Goal: Transaction & Acquisition: Purchase product/service

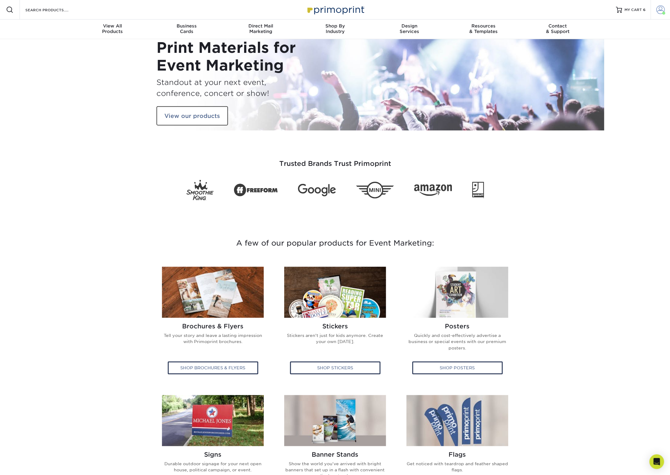
click at [661, 12] on span at bounding box center [660, 10] width 9 height 9
click at [638, 11] on span "MY CART" at bounding box center [633, 9] width 17 height 5
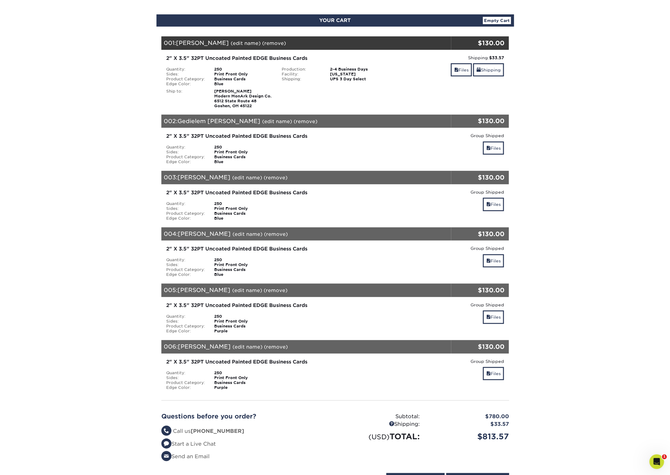
scroll to position [53, 0]
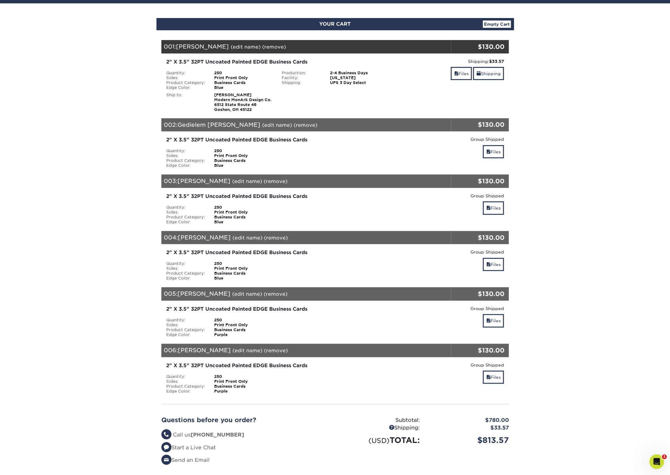
click at [347, 105] on div "Blind Ship:" at bounding box center [335, 101] width 116 height 22
click at [240, 62] on div "2" X 3.5" 32PT Uncoated Painted EDGE Business Cards" at bounding box center [277, 61] width 222 height 7
click at [272, 48] on link "(remove)" at bounding box center [274, 47] width 24 height 6
click at [502, 25] on link "Empty Cart" at bounding box center [497, 23] width 28 height 7
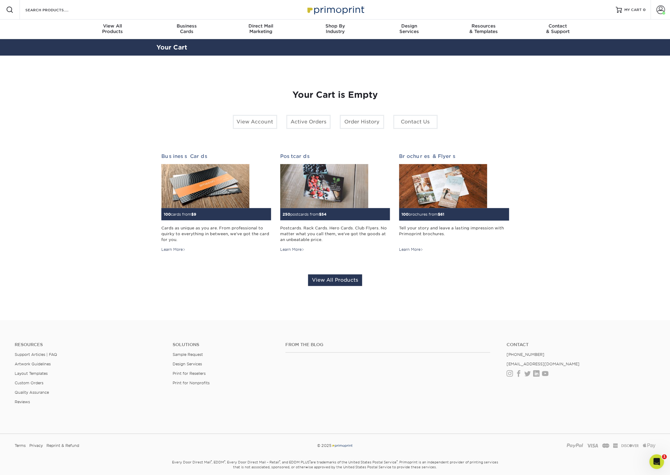
click at [96, 9] on div "Resources Menu Search Products Account Welcome, Account Dashboard Active Orders…" at bounding box center [335, 10] width 670 height 20
click at [57, 10] on input "Search Products" at bounding box center [55, 9] width 60 height 7
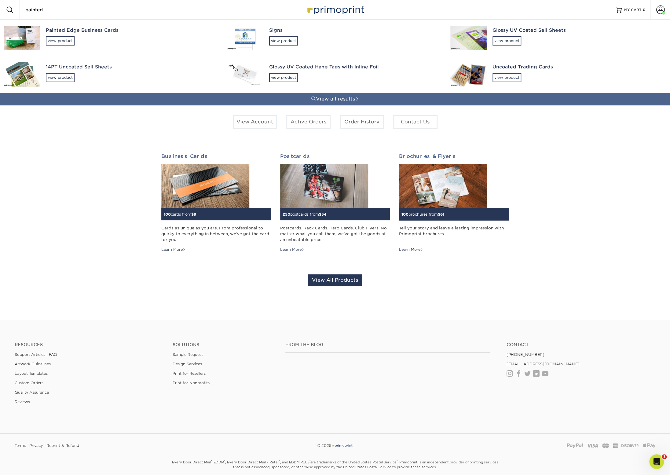
type input "painted"
click at [83, 32] on div "Painted Edge Business Cards" at bounding box center [131, 30] width 170 height 7
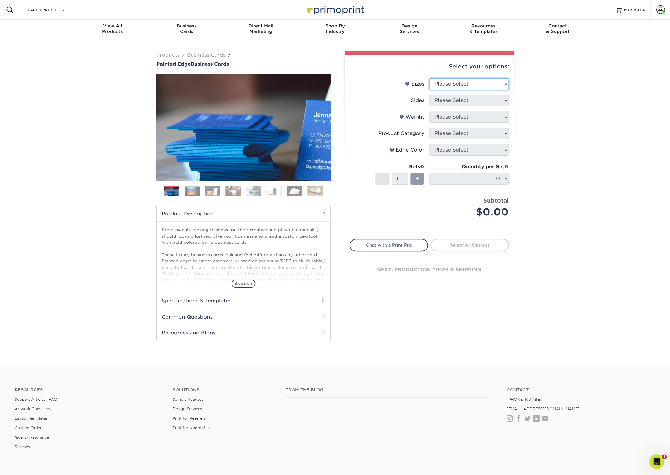
select select "2.00x3.50"
click at [0, 0] on option "2" x 3.5" - Standard" at bounding box center [0, 0] width 0 height 0
select select "32d3c223-f82c-492b-b915-ba065a00862f"
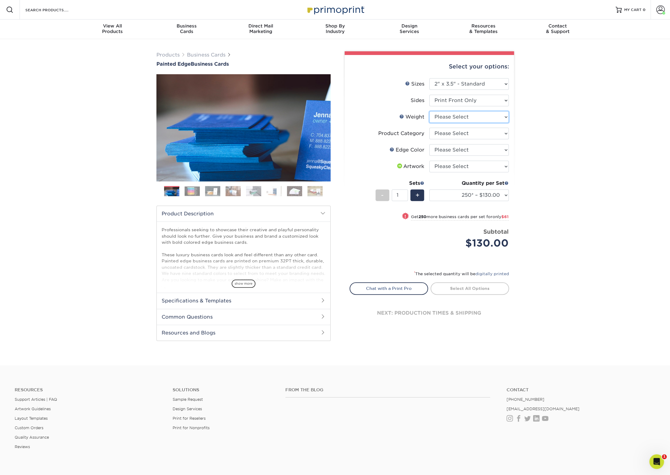
select select "32PTUC"
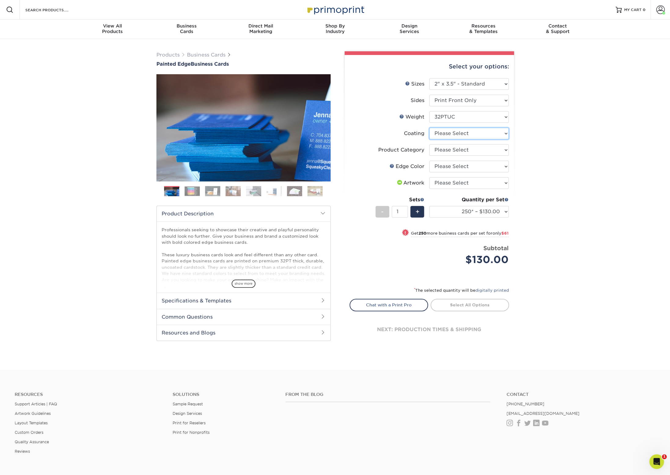
select select "3e7618de-abca-4bda-9f97-8b9129e913d8"
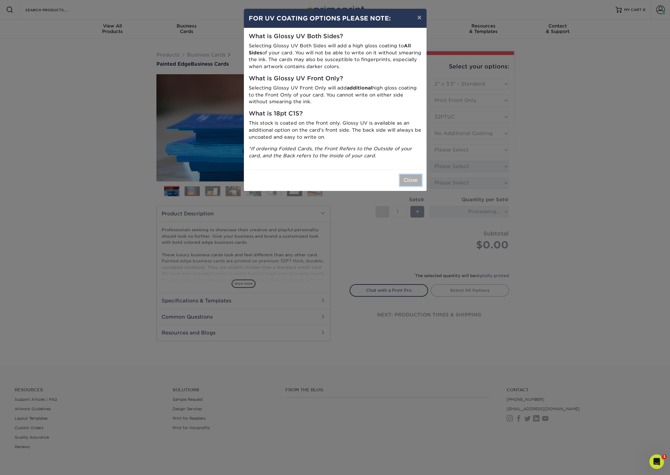
click at [406, 182] on button "Close" at bounding box center [411, 180] width 22 height 12
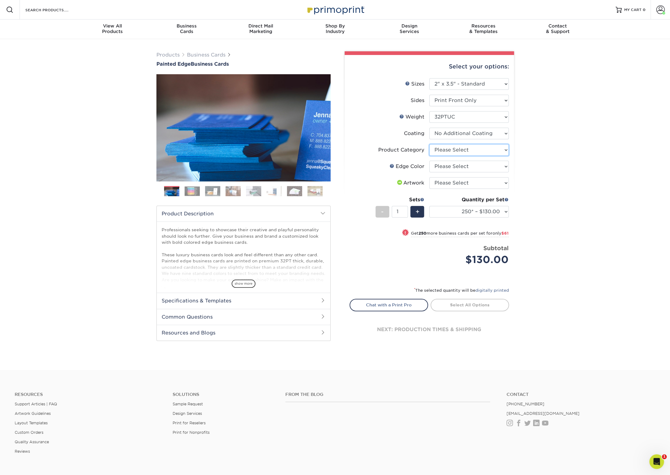
select select "3b5148f1-0588-4f88-a218-97bcfdce65c1"
click at [0, 0] on option "Business Cards" at bounding box center [0, 0] width 0 height 0
click at [429, 161] on select "Please Select Charcoal Black Brown Blue Pearlescent Blue Pearlescent Gold Pearl…" at bounding box center [468, 167] width 79 height 12
select select "a07808a3-81c6-4e74-b75e-4e311282080e"
click at [0, 0] on option "Purple" at bounding box center [0, 0] width 0 height 0
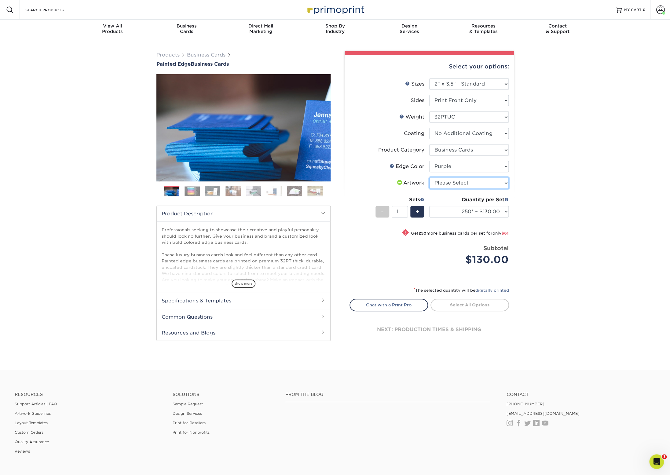
select select "upload"
click at [0, 0] on option "I will upload files" at bounding box center [0, 0] width 0 height 0
click at [405, 210] on input "2" at bounding box center [400, 212] width 16 height 12
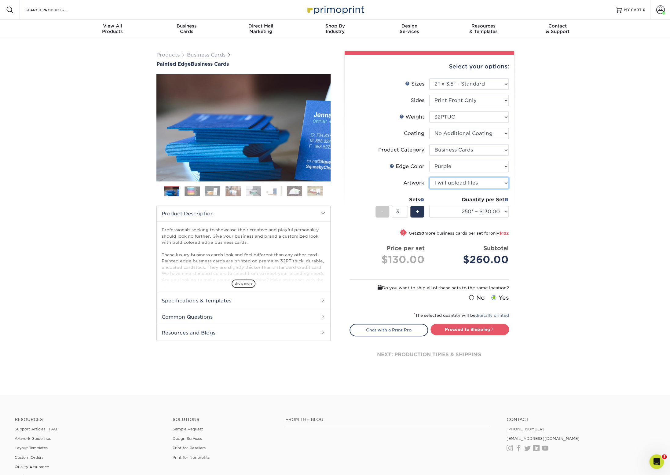
type input "3"
click at [405, 210] on input "3" at bounding box center [400, 212] width 16 height 12
click at [481, 330] on link "Proceed to Shipping" at bounding box center [470, 329] width 79 height 11
type input "Set 1"
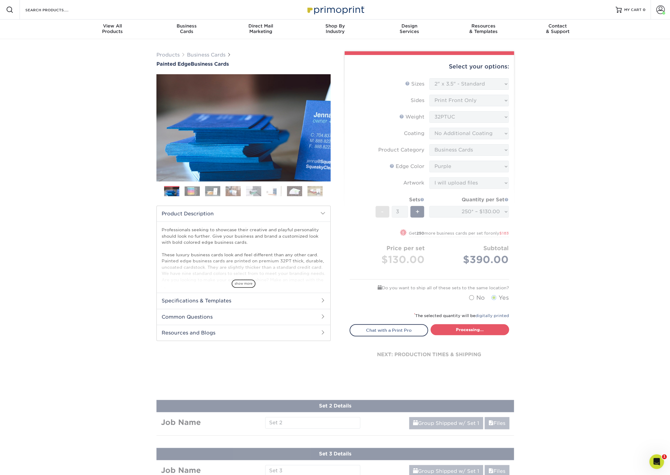
select select "ed4717bc-0ce6-4244-a868-d2c62478a03d"
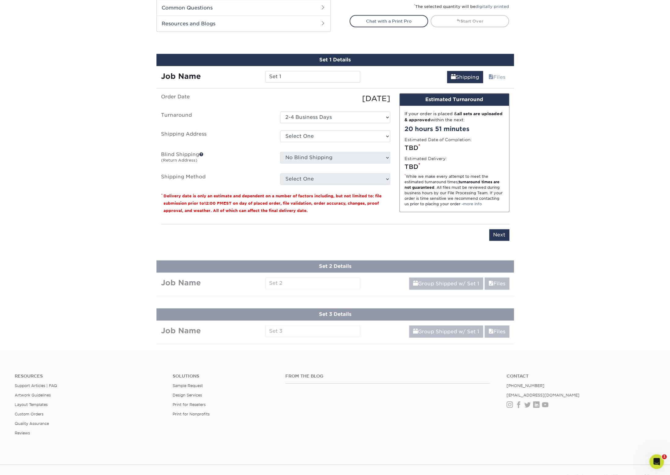
scroll to position [340, 0]
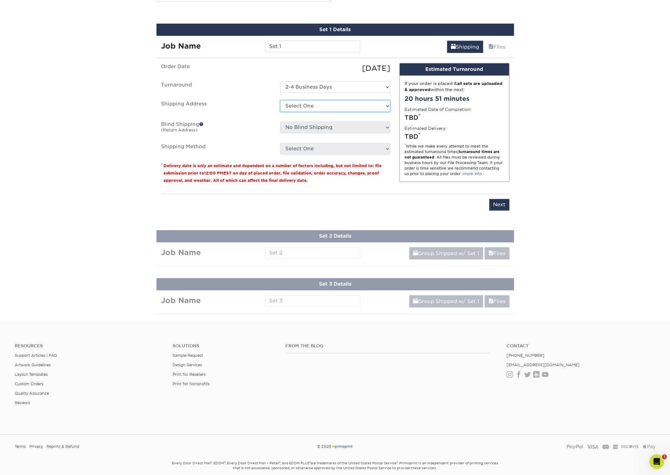
select select "286698"
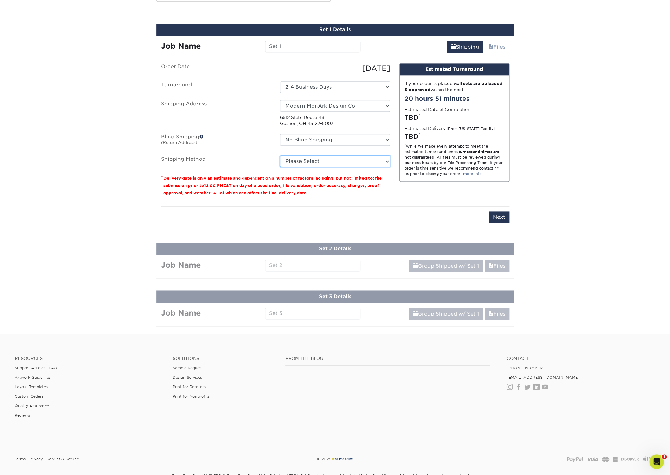
select select "12"
click at [0, 0] on option "3 Day Shipping Service (+$28.07)" at bounding box center [0, 0] width 0 height 0
click at [302, 46] on input "Set 1" at bounding box center [312, 47] width 95 height 12
drag, startPoint x: 310, startPoint y: 46, endPoint x: 234, endPoint y: 43, distance: 75.9
click at [265, 43] on input "Set 1" at bounding box center [312, 47] width 95 height 12
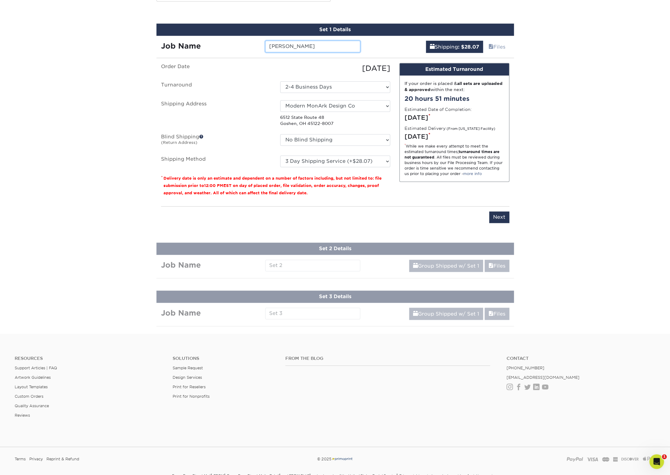
click at [270, 47] on input "Andrew Brossart" at bounding box center [312, 47] width 95 height 12
type input "BP/IRG: Andrew Brossart"
click at [500, 219] on input "Next" at bounding box center [499, 217] width 20 height 12
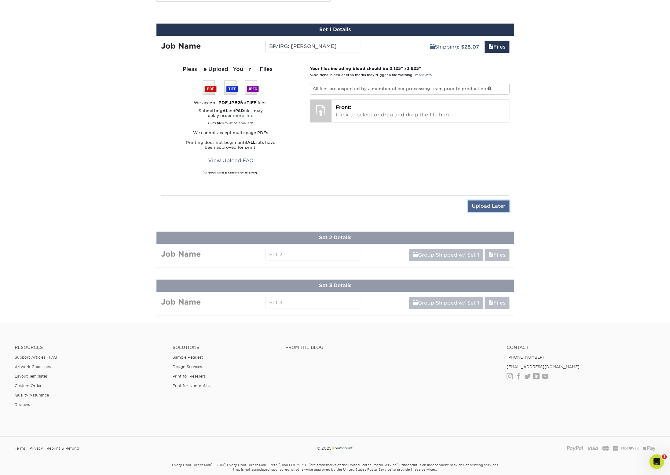
click at [489, 209] on input "Upload Later" at bounding box center [489, 206] width 42 height 12
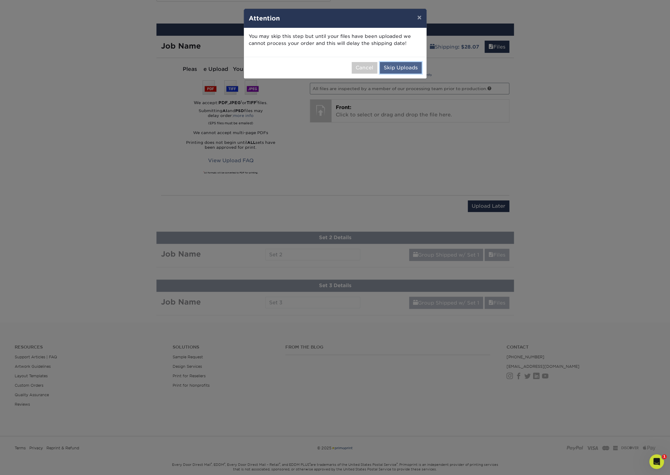
click at [395, 68] on button "Skip Uploads" at bounding box center [401, 68] width 42 height 12
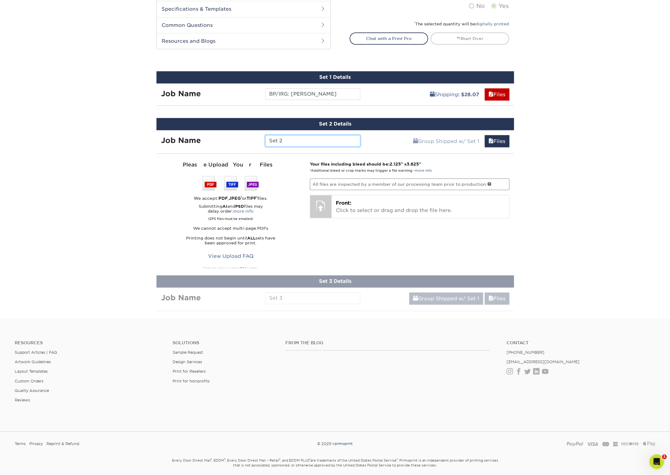
scroll to position [205, 0]
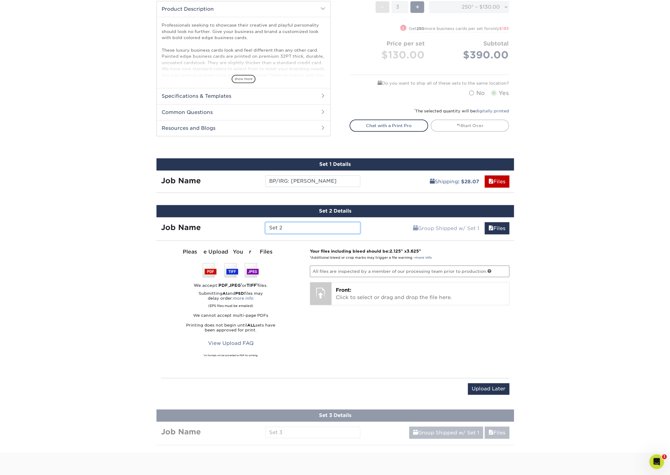
drag, startPoint x: 301, startPoint y: 229, endPoint x: 242, endPoint y: 226, distance: 59.1
click at [265, 226] on input "Set 2" at bounding box center [312, 228] width 95 height 12
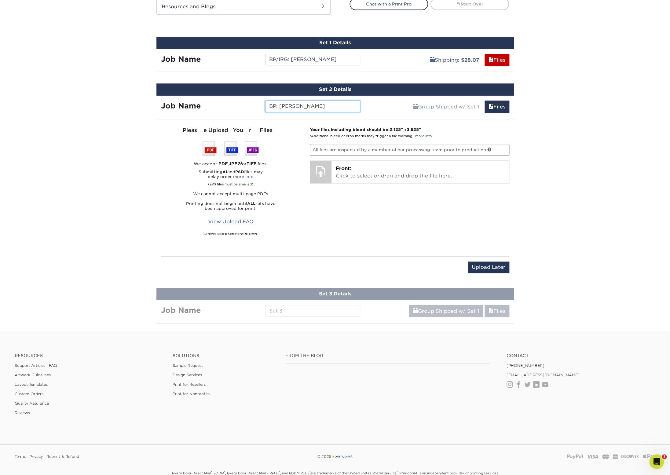
scroll to position [362, 0]
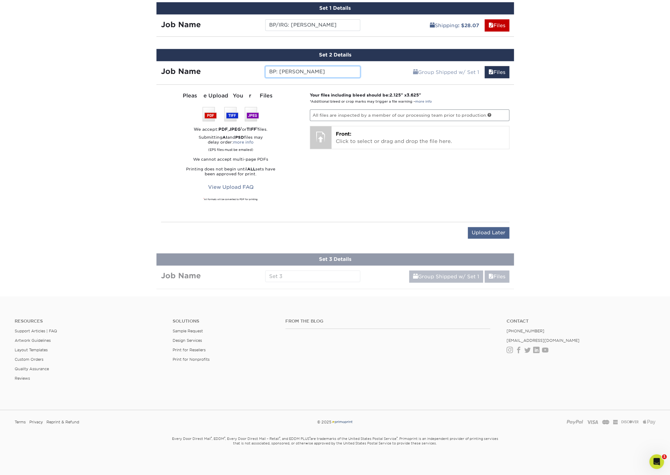
type input "BP: Daniel Schall"
click at [495, 233] on input "Upload Later" at bounding box center [489, 233] width 42 height 12
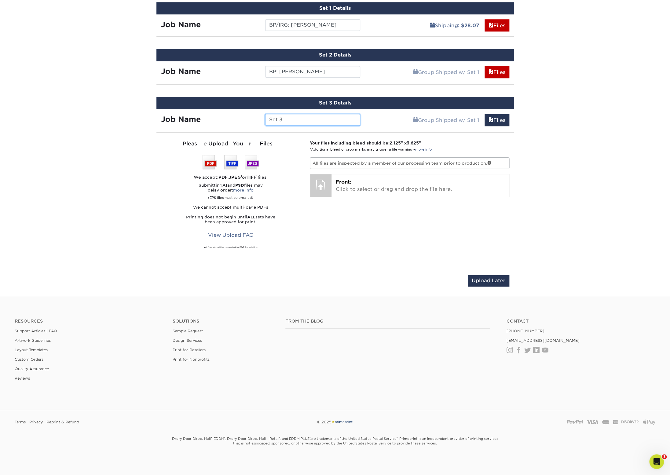
drag, startPoint x: 297, startPoint y: 121, endPoint x: 229, endPoint y: 119, distance: 67.3
click at [265, 119] on input "Set 3" at bounding box center [312, 120] width 95 height 12
click at [301, 121] on input "Suzanne Chevalas" at bounding box center [312, 120] width 95 height 12
click at [332, 121] on input "Suzanne Chuvalas" at bounding box center [312, 120] width 95 height 12
type input "Suzanne Chuvalas"
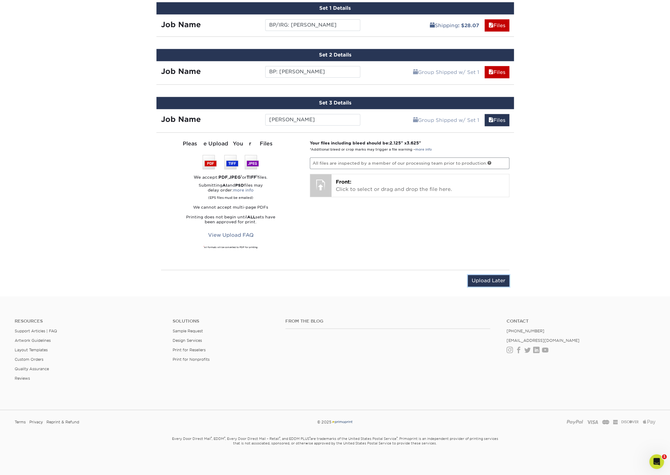
click at [481, 281] on input "Upload Later" at bounding box center [489, 281] width 42 height 12
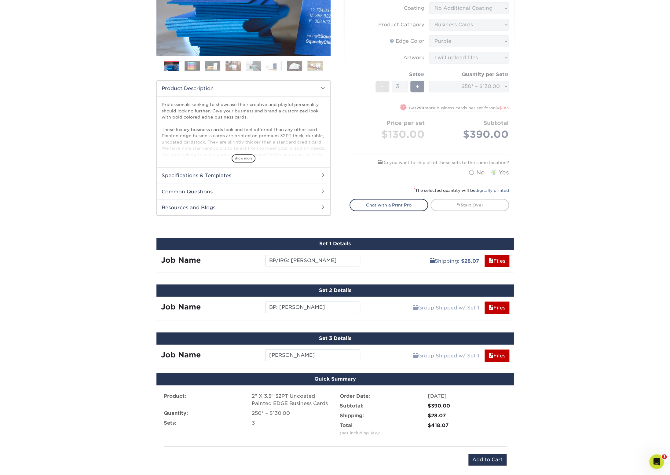
scroll to position [139, 0]
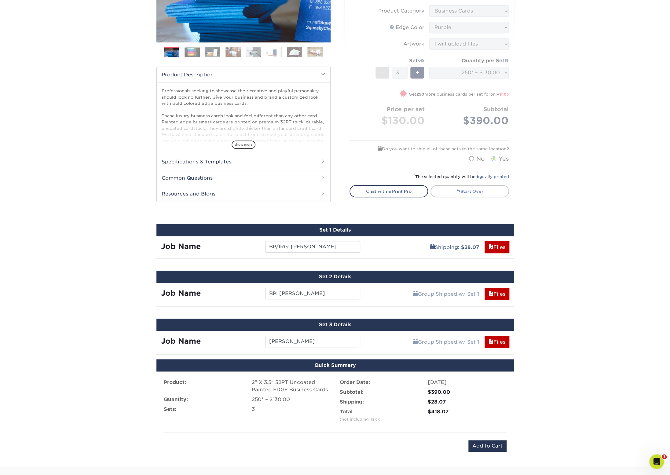
click at [473, 191] on link "Start Over" at bounding box center [470, 191] width 79 height 12
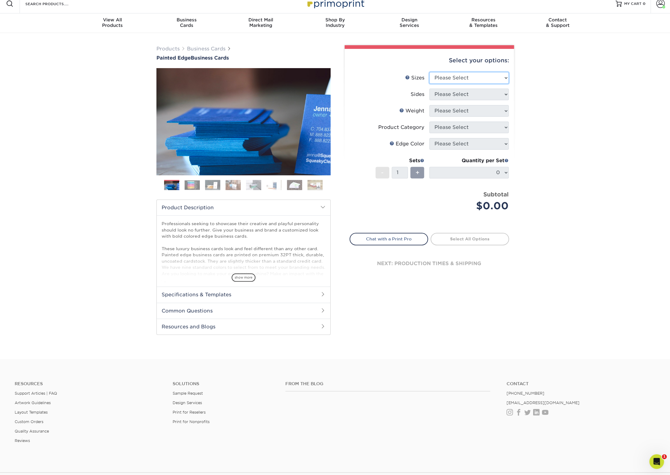
select select "2.00x3.50"
click at [0, 0] on option "2" x 3.5" - Standard" at bounding box center [0, 0] width 0 height 0
select select "32d3c223-f82c-492b-b915-ba065a00862f"
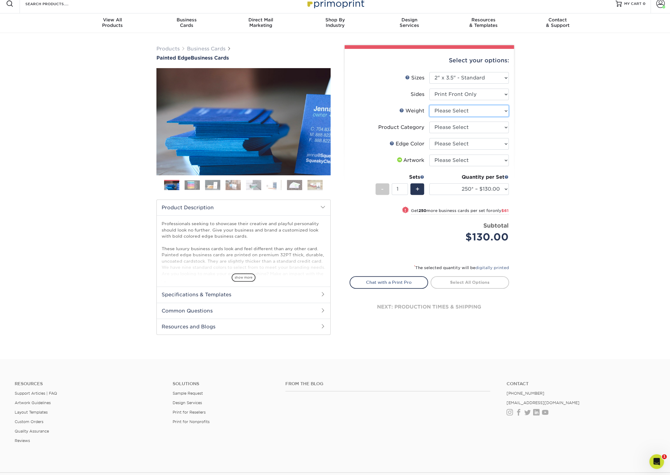
select select "32PTUC"
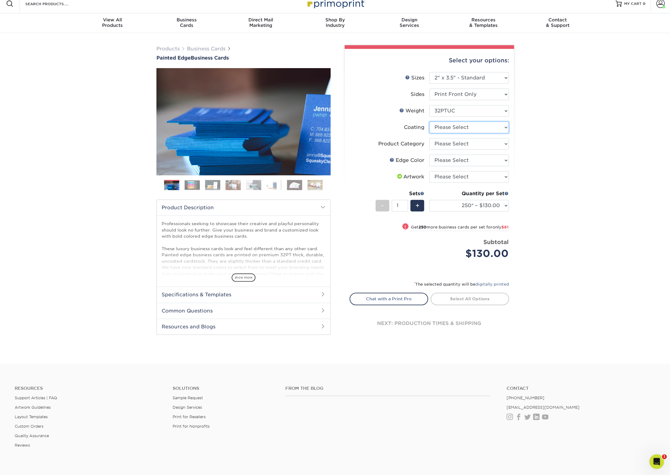
select select "3e7618de-abca-4bda-9f97-8b9129e913d8"
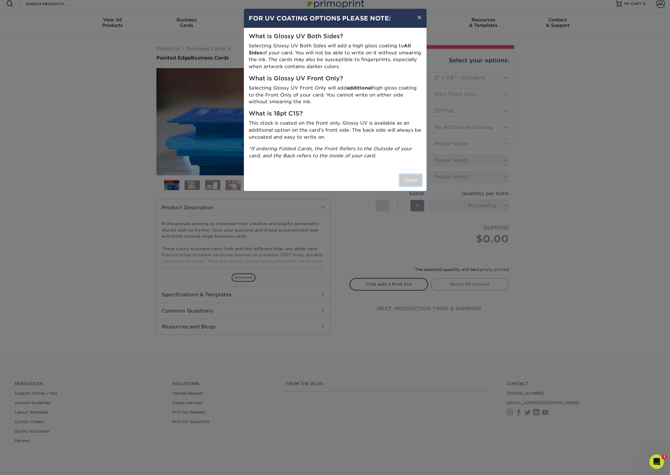
drag, startPoint x: 409, startPoint y: 177, endPoint x: 501, endPoint y: 167, distance: 92.3
click at [414, 177] on button "Close" at bounding box center [411, 180] width 22 height 12
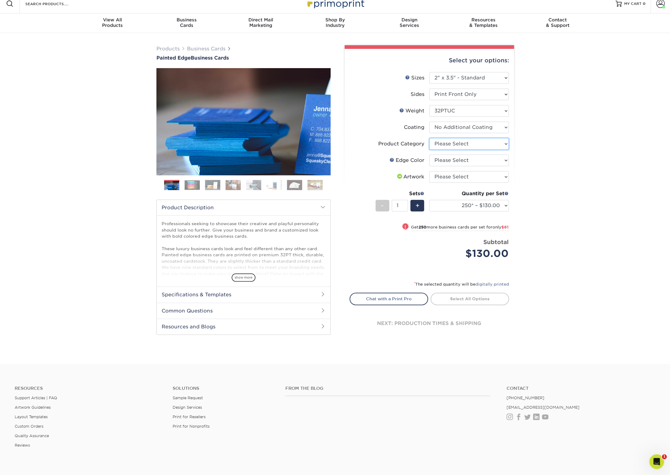
select select "3b5148f1-0588-4f88-a218-97bcfdce65c1"
click at [0, 0] on option "Business Cards" at bounding box center [0, 0] width 0 height 0
select select "a07808a3-81c6-4e74-b75e-4e311282080e"
click at [0, 0] on option "Purple" at bounding box center [0, 0] width 0 height 0
click at [0, 0] on option "Please Select" at bounding box center [0, 0] width 0 height 0
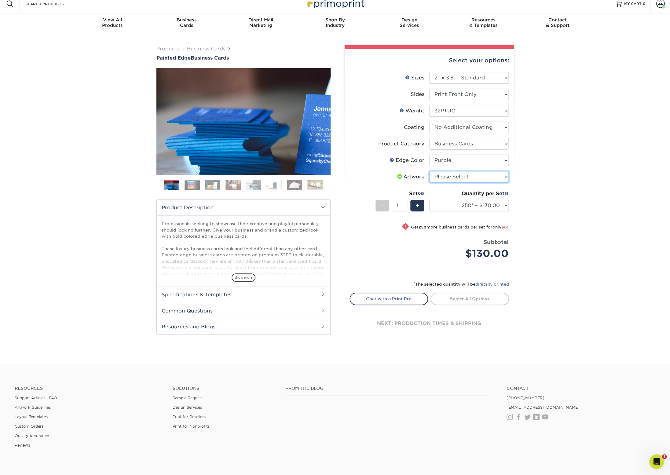
select select "upload"
click at [0, 0] on option "I will upload files" at bounding box center [0, 0] width 0 height 0
click at [406, 204] on input "2" at bounding box center [400, 206] width 16 height 12
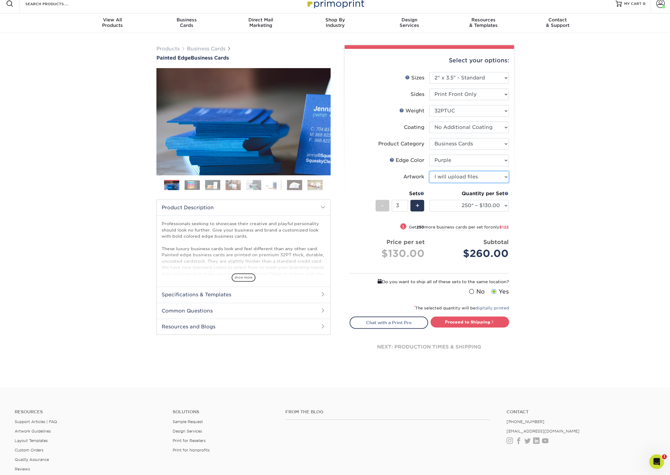
click at [406, 204] on input "3" at bounding box center [400, 206] width 16 height 12
type input "4"
click at [406, 204] on input "4" at bounding box center [400, 206] width 16 height 12
click at [485, 324] on link "Proceed to Shipping" at bounding box center [470, 323] width 79 height 11
type input "Set 1"
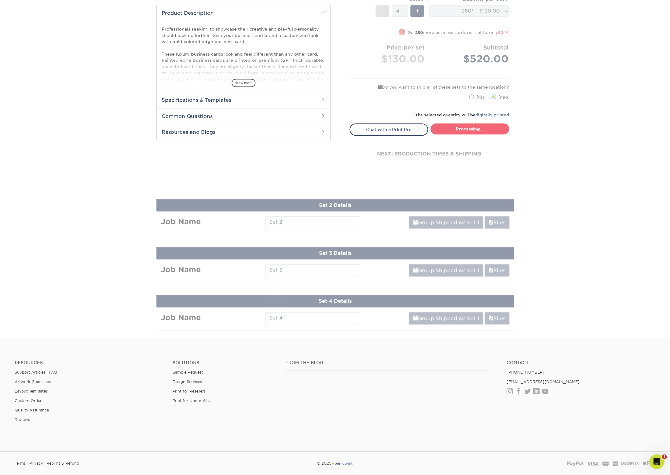
select select "ed4717bc-0ce6-4244-a868-d2c62478a03d"
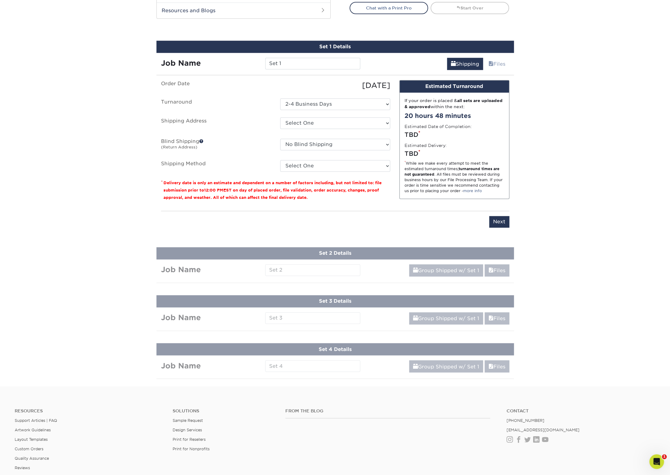
scroll to position [339, 0]
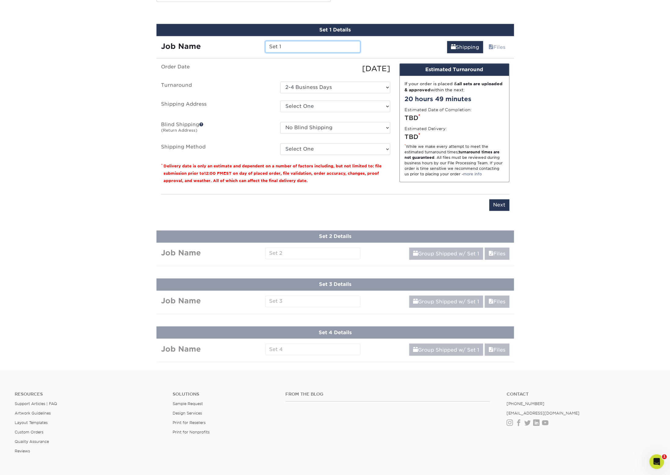
drag, startPoint x: 303, startPoint y: 47, endPoint x: 212, endPoint y: 40, distance: 91.4
click at [265, 41] on input "Set 1" at bounding box center [312, 47] width 95 height 12
type input "BPA/IRG: [PERSON_NAME]"
select select "286698"
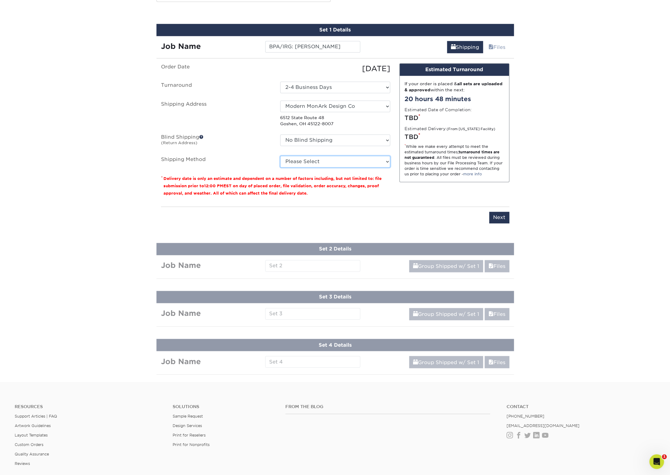
select select "12"
click at [0, 0] on option "3 Day Shipping Service (+$30.23)" at bounding box center [0, 0] width 0 height 0
click at [501, 219] on input "Next" at bounding box center [499, 218] width 20 height 12
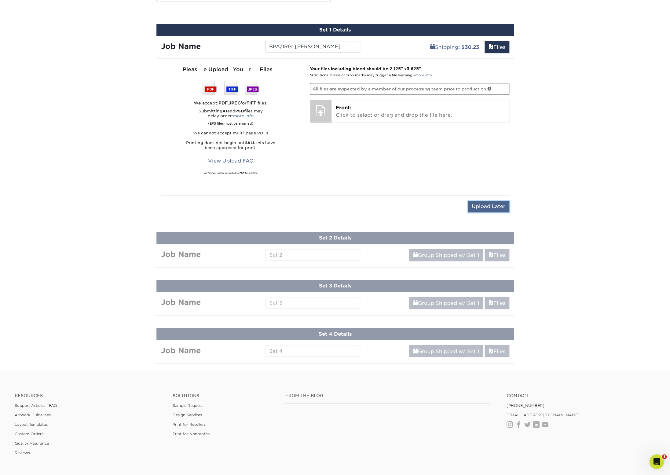
click at [495, 206] on input "Upload Later" at bounding box center [489, 207] width 42 height 12
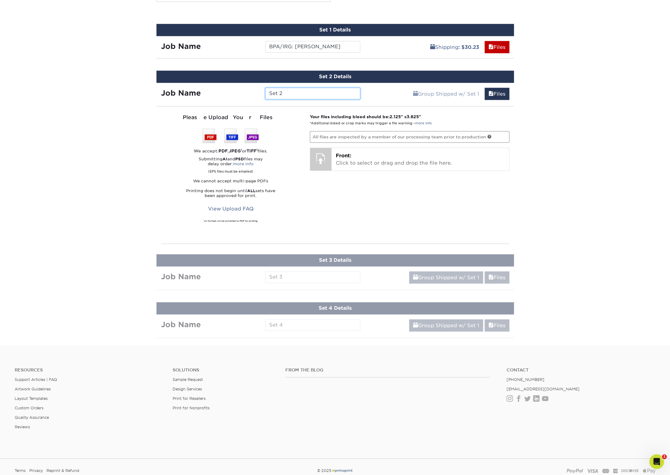
scroll to position [254, 0]
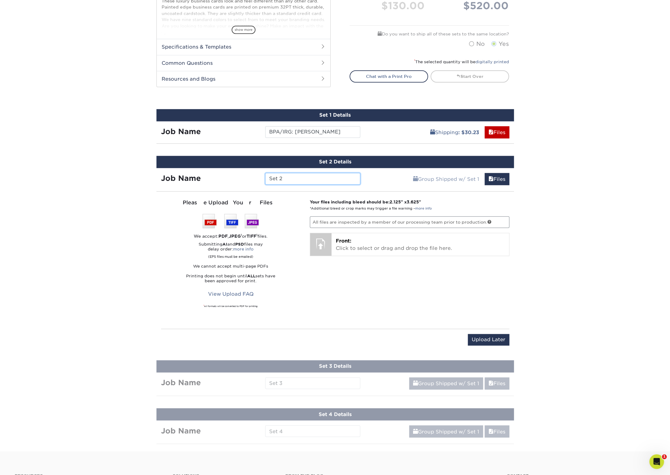
drag, startPoint x: 262, startPoint y: 178, endPoint x: 242, endPoint y: 175, distance: 20.0
click at [265, 175] on input "Set 2" at bounding box center [312, 179] width 95 height 12
type input "BPA: Daniel Schall"
click at [496, 341] on input "Upload Later" at bounding box center [489, 340] width 42 height 12
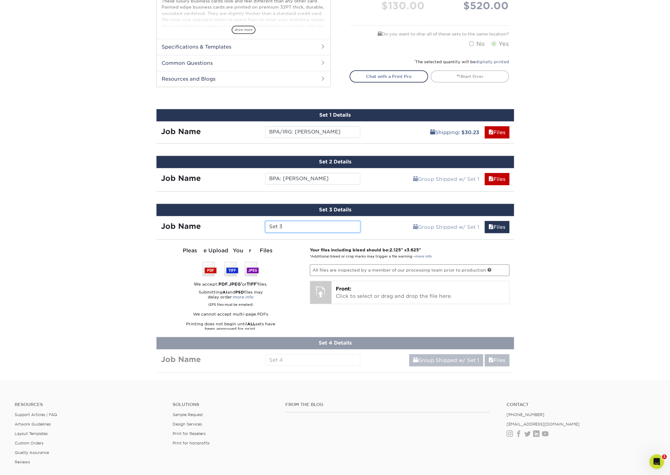
scroll to position [253, 0]
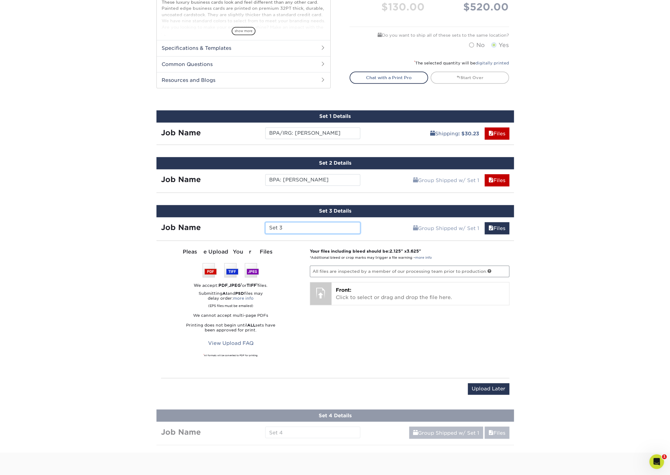
drag, startPoint x: 248, startPoint y: 225, endPoint x: 237, endPoint y: 223, distance: 11.2
click at [265, 223] on input "Set 3" at bounding box center [312, 228] width 95 height 12
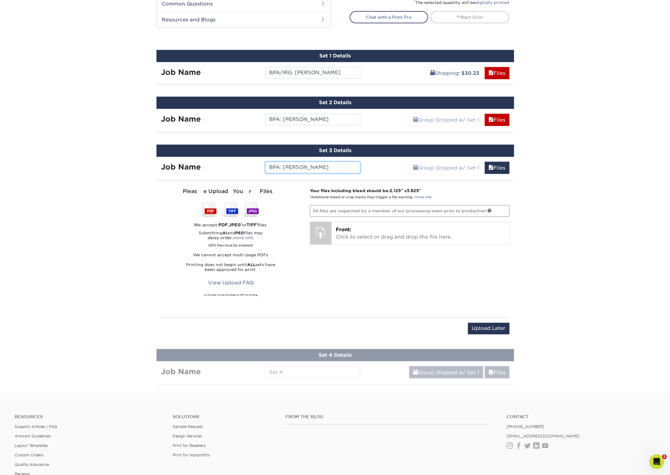
scroll to position [329, 0]
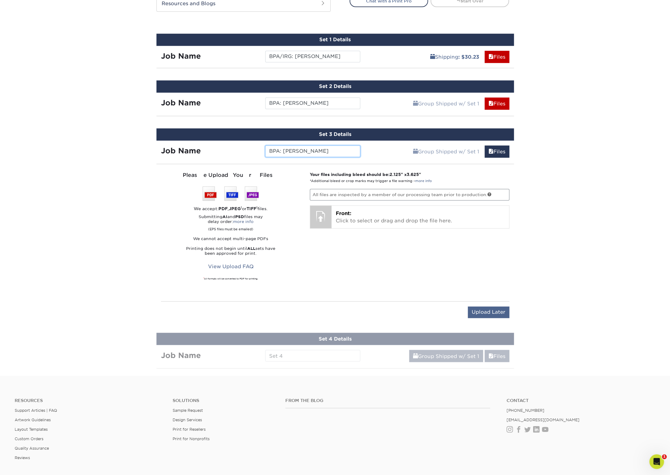
type input "BPA: Suzanne Chuvalas"
click at [493, 315] on input "Upload Later" at bounding box center [489, 313] width 42 height 12
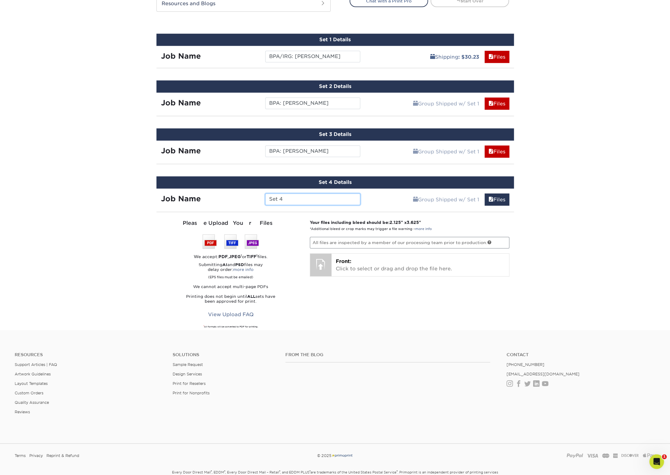
scroll to position [253, 0]
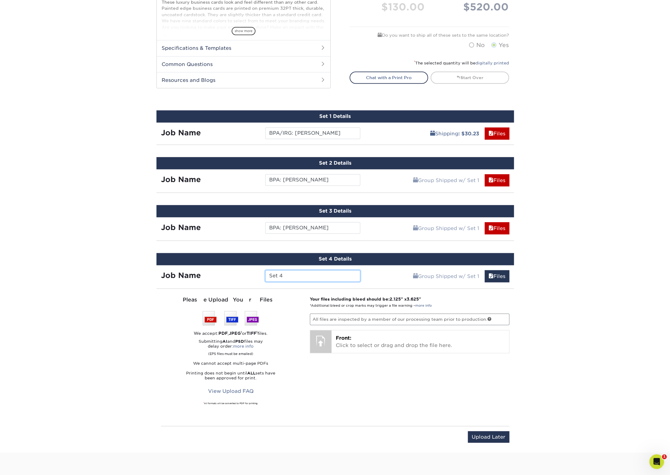
drag, startPoint x: 267, startPoint y: 276, endPoint x: 237, endPoint y: 273, distance: 30.1
click at [265, 273] on input "Set 4" at bounding box center [312, 276] width 95 height 12
type input "J"
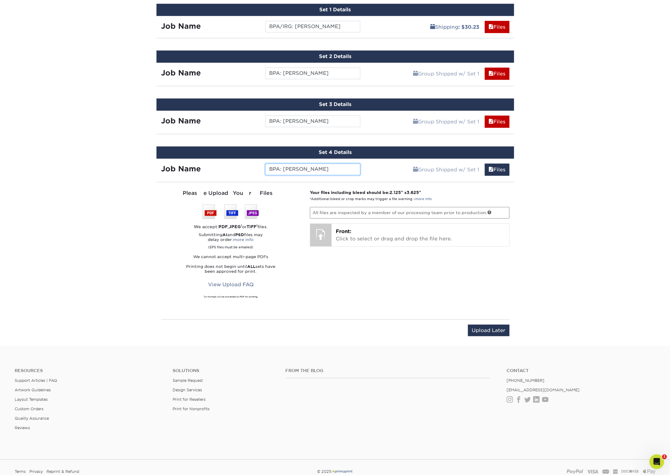
scroll to position [410, 0]
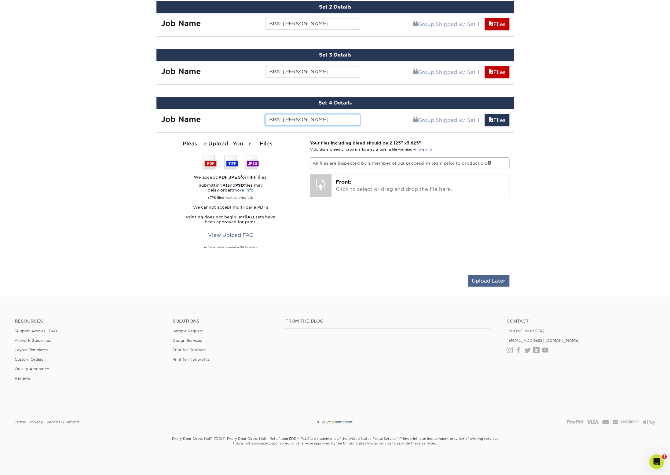
type input "BPA: Joe"
click at [486, 282] on input "Upload Later" at bounding box center [489, 281] width 42 height 12
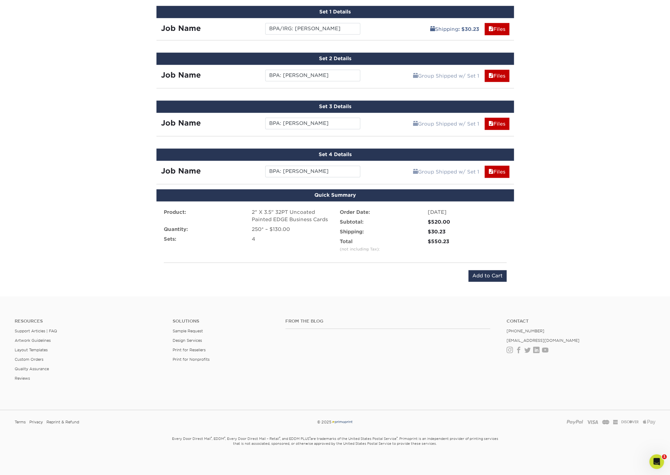
scroll to position [357, 0]
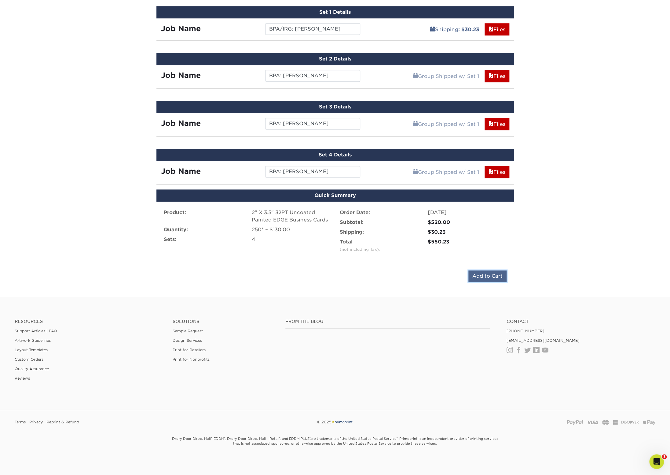
click at [481, 278] on input "Add to Cart" at bounding box center [487, 276] width 38 height 12
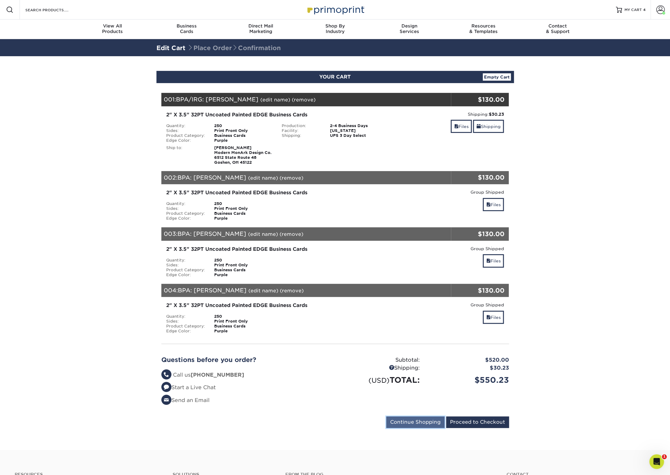
click at [426, 422] on input "Continue Shopping" at bounding box center [415, 423] width 58 height 12
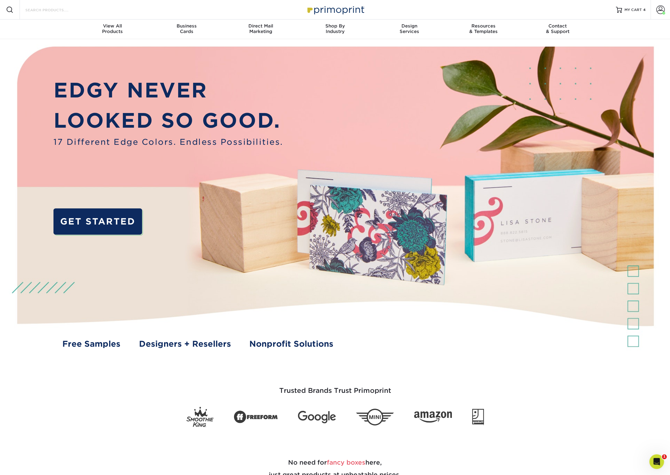
click at [46, 8] on input "Search Products" at bounding box center [55, 9] width 60 height 7
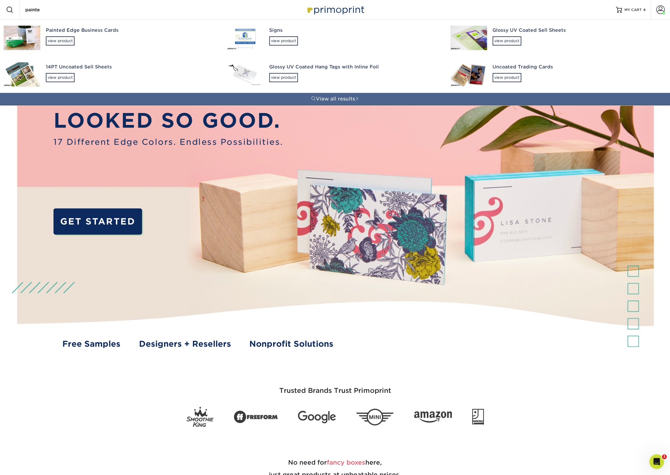
type input "painte"
click at [95, 30] on div "Painted Edge Business Cards" at bounding box center [131, 30] width 170 height 7
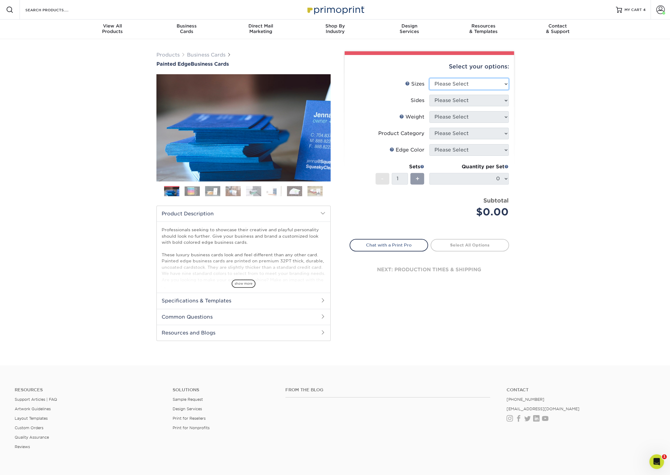
select select "2.00x3.50"
click at [0, 0] on option "2" x 3.5" - Standard" at bounding box center [0, 0] width 0 height 0
select select "32d3c223-f82c-492b-b915-ba065a00862f"
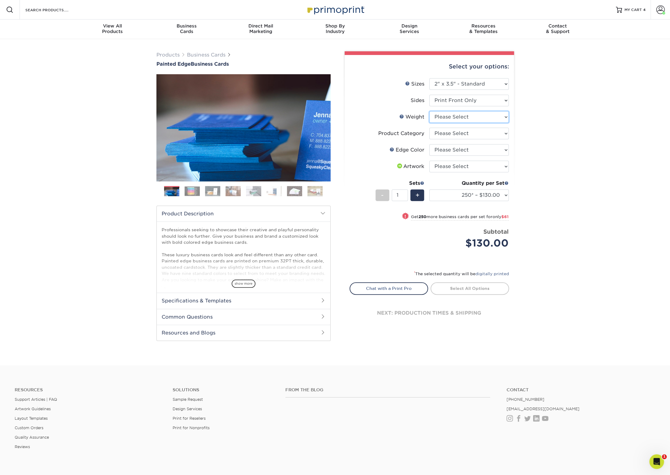
select select "32PTUC"
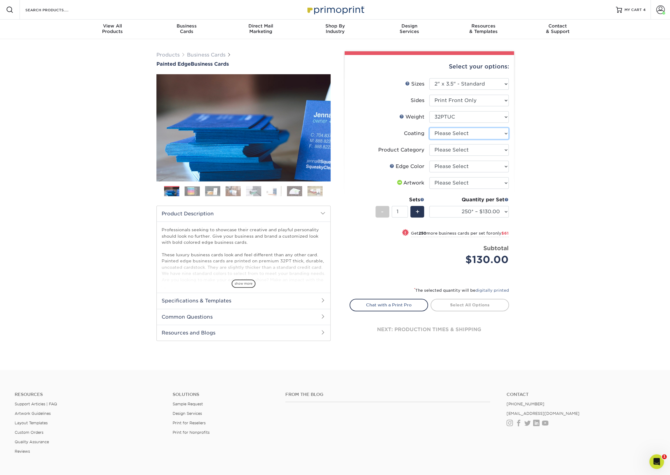
select select "3e7618de-abca-4bda-9f97-8b9129e913d8"
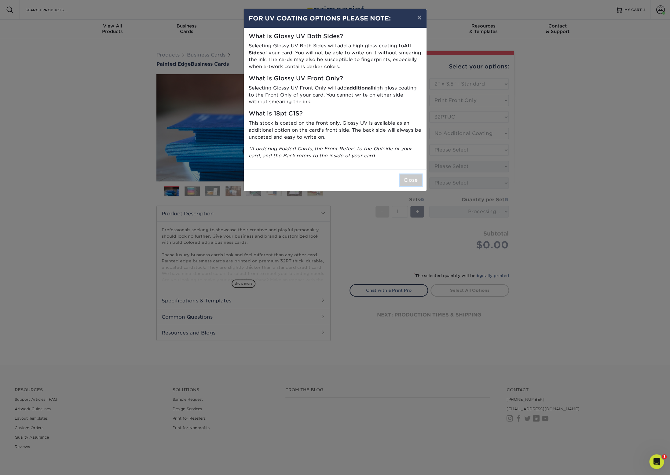
drag, startPoint x: 405, startPoint y: 180, endPoint x: 484, endPoint y: 187, distance: 79.2
click at [406, 180] on button "Close" at bounding box center [411, 180] width 22 height 12
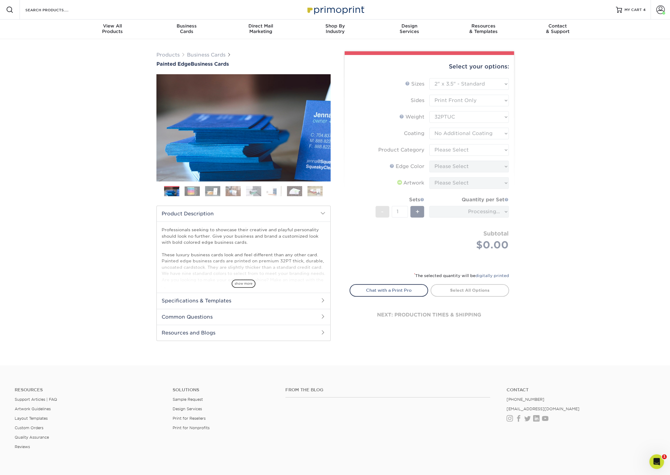
click at [501, 151] on form "Sizes Help Sizes Please Select 2" x 3.5" - Standard 2.125" x 3.375" - European …" at bounding box center [430, 171] width 160 height 187
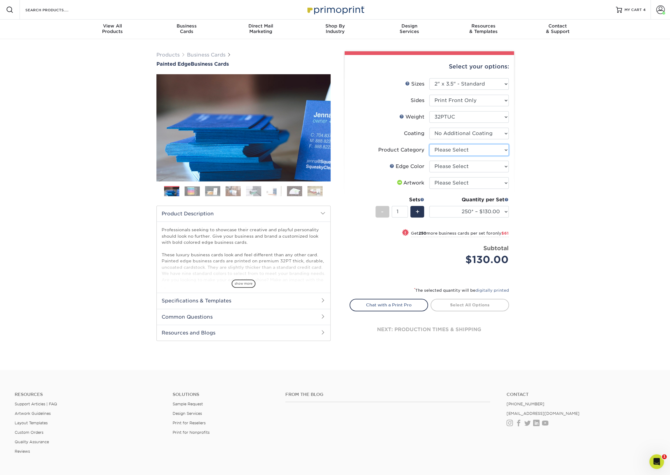
select select "3b5148f1-0588-4f88-a218-97bcfdce65c1"
click at [0, 0] on option "Business Cards" at bounding box center [0, 0] width 0 height 0
click at [0, 0] on option "Please Select" at bounding box center [0, 0] width 0 height 0
select select "8edf2e46-2dbb-4a7c-bc5c-20ba781fe219"
click at [0, 0] on option "Blue" at bounding box center [0, 0] width 0 height 0
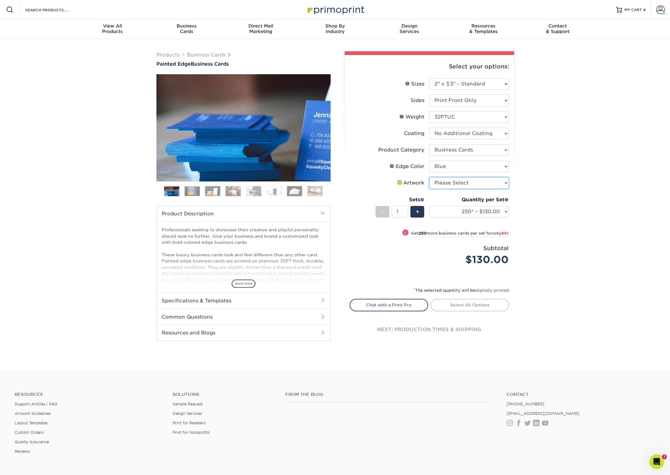
select select "upload"
click at [0, 0] on option "I will upload files" at bounding box center [0, 0] width 0 height 0
click at [405, 210] on input "2" at bounding box center [400, 212] width 16 height 12
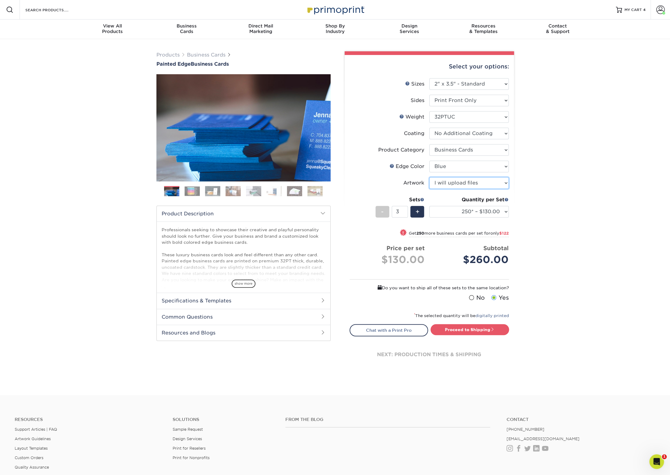
click at [405, 210] on input "3" at bounding box center [400, 212] width 16 height 12
click at [405, 210] on input "4" at bounding box center [400, 212] width 16 height 12
type input "5"
click at [405, 210] on input "5" at bounding box center [400, 212] width 16 height 12
click at [468, 330] on link "Proceed to Shipping" at bounding box center [470, 329] width 79 height 11
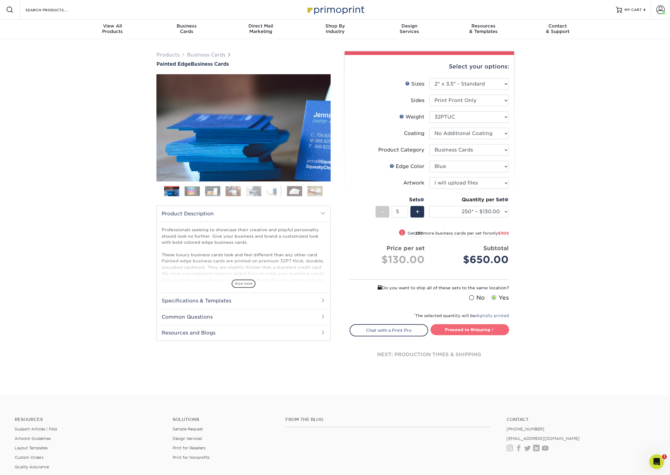
type input "Set 1"
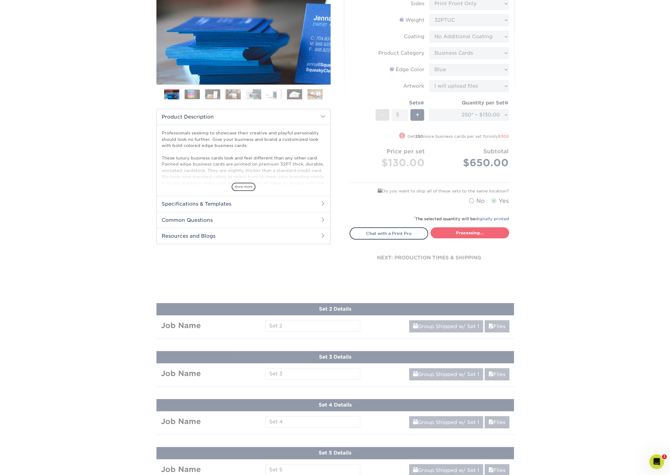
select select "ed4717bc-0ce6-4244-a868-d2c62478a03d"
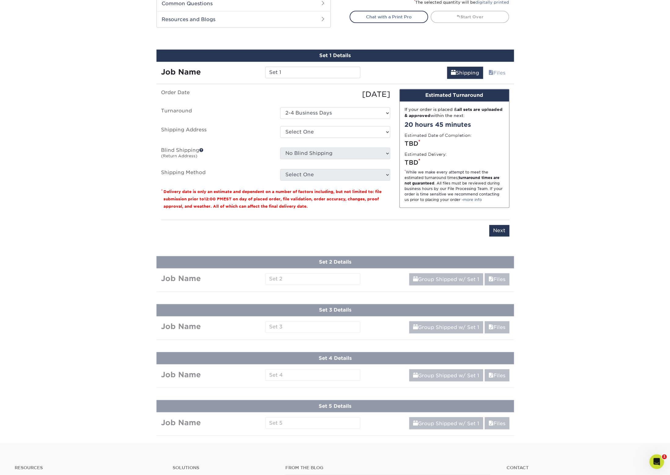
scroll to position [339, 0]
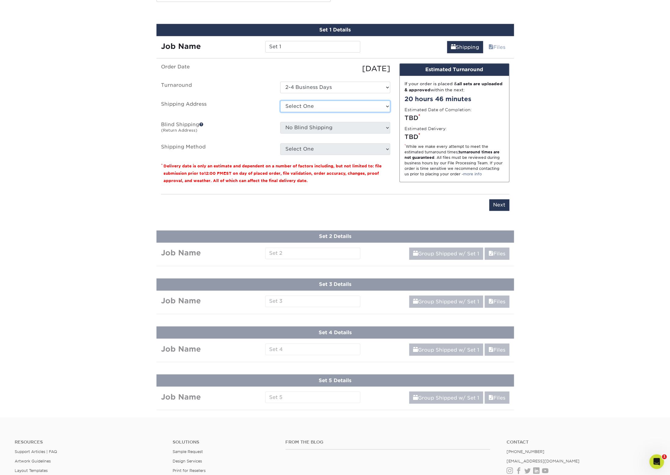
select select "286698"
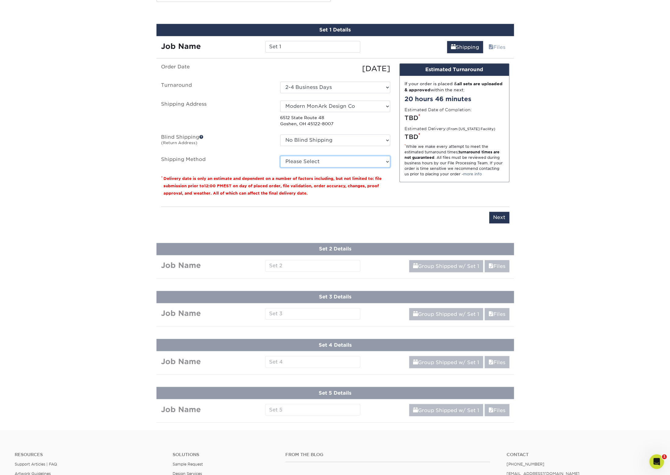
select select "12"
click at [0, 0] on option "3 Day Shipping Service (+$32.61)" at bounding box center [0, 0] width 0 height 0
drag, startPoint x: 298, startPoint y: 47, endPoint x: 249, endPoint y: 41, distance: 49.2
click at [265, 41] on input "Set 1" at bounding box center [312, 47] width 95 height 12
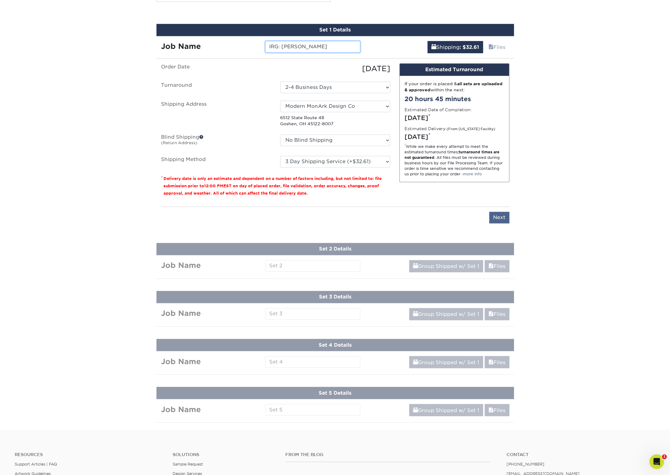
type input "IRG: Gedielem Girma"
click at [499, 218] on input "Next" at bounding box center [499, 218] width 20 height 12
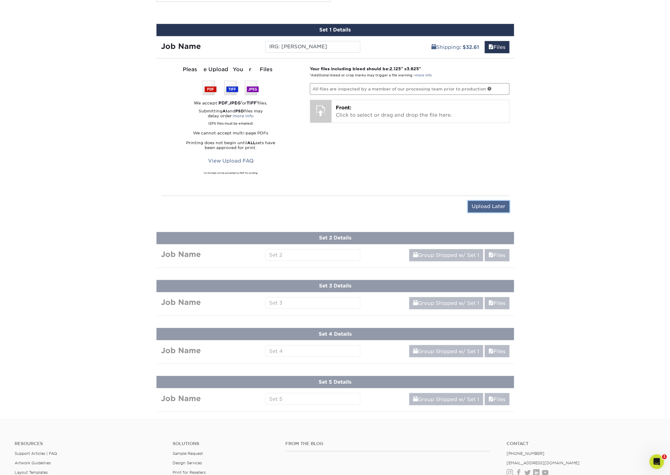
click at [493, 208] on input "Upload Later" at bounding box center [489, 207] width 42 height 12
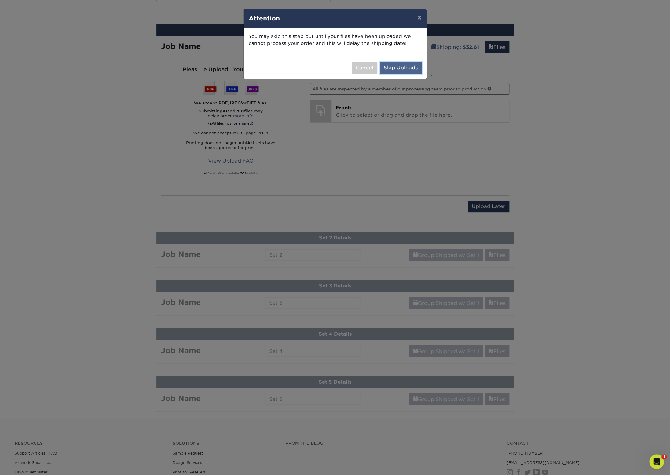
click at [401, 69] on button "Skip Uploads" at bounding box center [401, 68] width 42 height 12
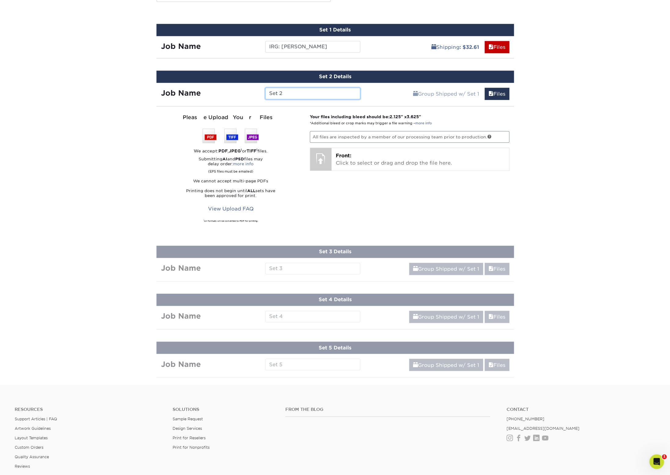
scroll to position [301, 0]
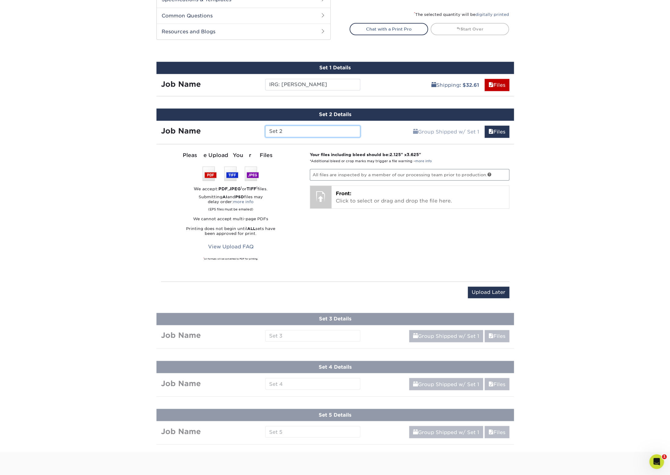
drag, startPoint x: 290, startPoint y: 134, endPoint x: 238, endPoint y: 132, distance: 51.4
click at [265, 132] on input "Set 2" at bounding box center [312, 132] width 95 height 12
type input "J"
type input "IRG: Jaymie Sheehan"
click at [492, 293] on input "Upload Later" at bounding box center [489, 293] width 42 height 12
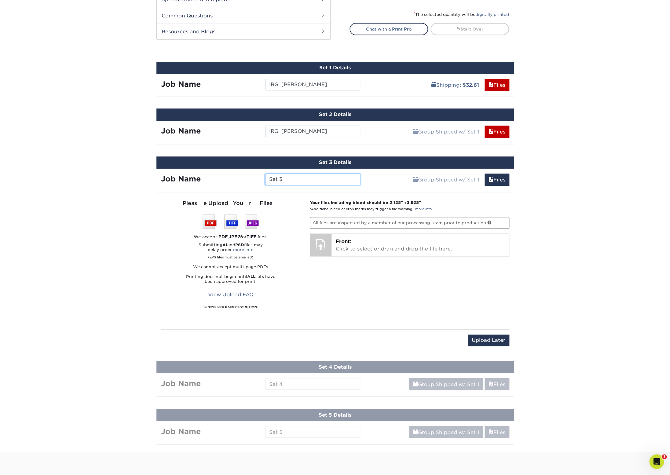
drag, startPoint x: 300, startPoint y: 183, endPoint x: 229, endPoint y: 175, distance: 71.4
click at [265, 175] on input "Set 3" at bounding box center [312, 180] width 95 height 12
type input "IRG: Jill Calzini"
click at [483, 341] on input "Upload Later" at bounding box center [489, 341] width 42 height 12
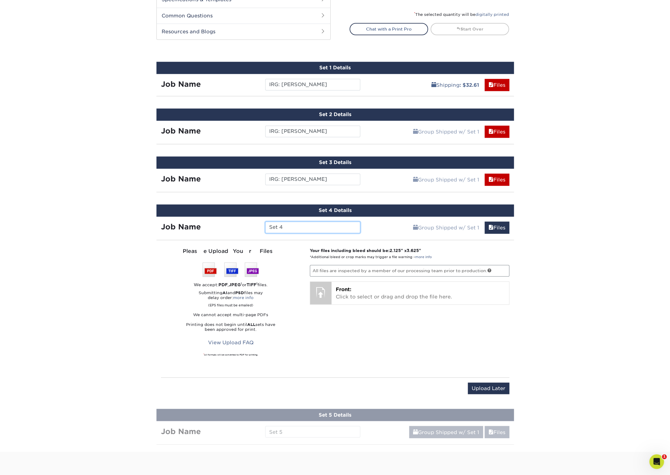
drag, startPoint x: 255, startPoint y: 225, endPoint x: 244, endPoint y: 223, distance: 11.1
click at [265, 223] on input "Set 4" at bounding box center [312, 228] width 95 height 12
type input "IRG: Morgan Steiner"
click at [490, 391] on input "Upload Later" at bounding box center [489, 389] width 42 height 12
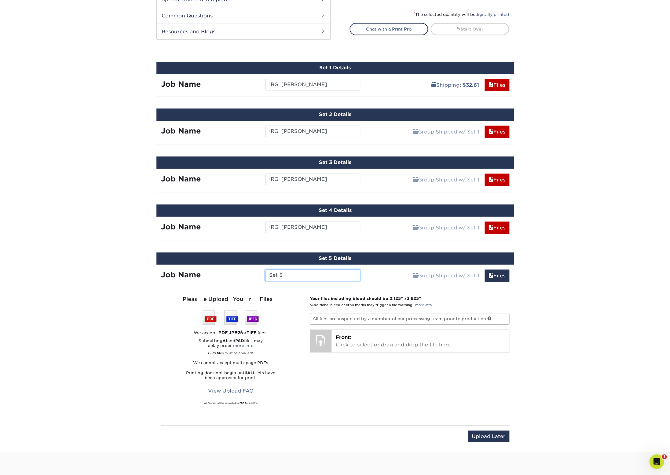
drag, startPoint x: 298, startPoint y: 276, endPoint x: 242, endPoint y: 272, distance: 56.0
click at [265, 272] on input "Set 5" at bounding box center [312, 276] width 95 height 12
type input "IRG: Peter Melahn"
click at [498, 436] on input "Upload Later" at bounding box center [489, 437] width 42 height 12
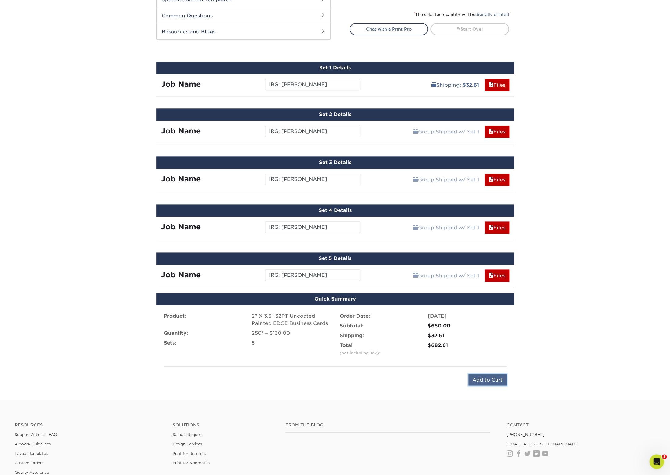
click at [481, 381] on input "Add to Cart" at bounding box center [487, 380] width 38 height 12
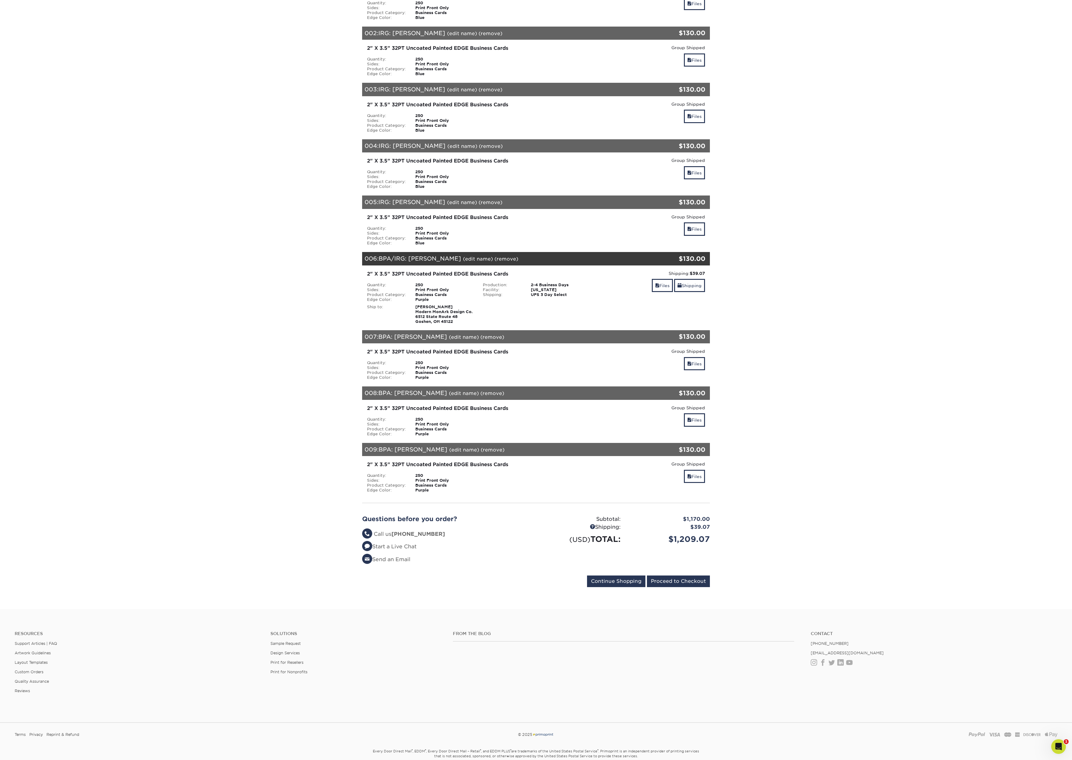
scroll to position [178, 0]
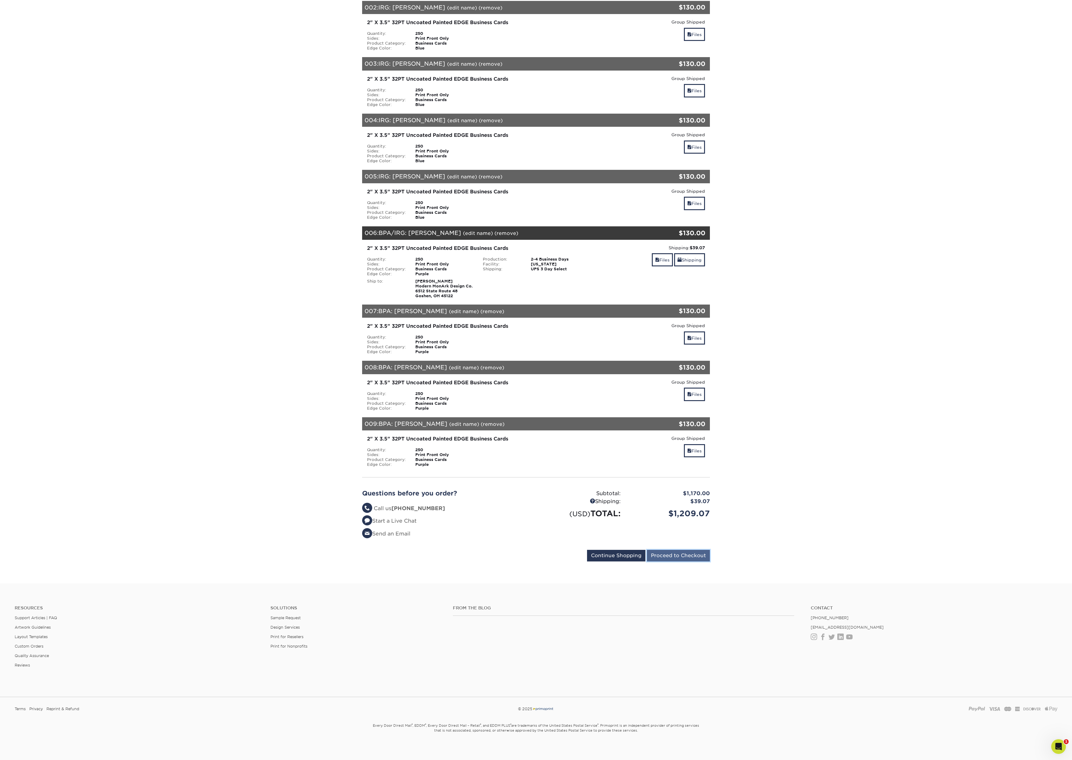
click at [670, 475] on input "Proceed to Checkout" at bounding box center [678, 556] width 63 height 12
